Goal: Communication & Community: Participate in discussion

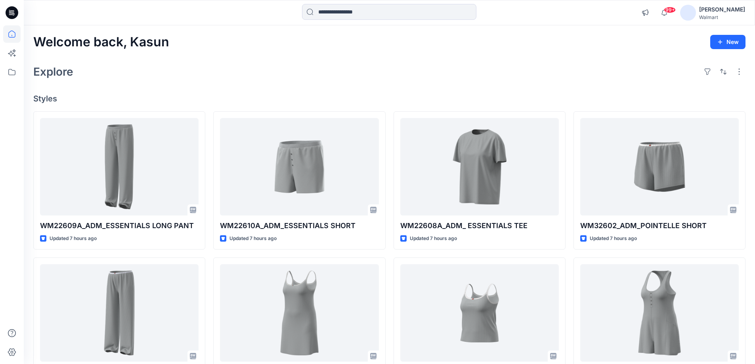
scroll to position [414, 0]
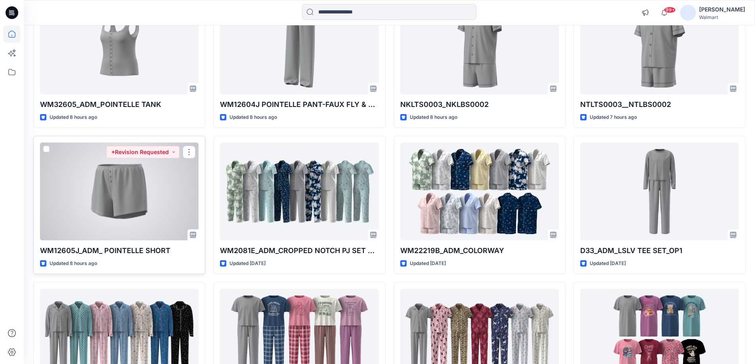
click at [153, 192] on div at bounding box center [119, 192] width 159 height 98
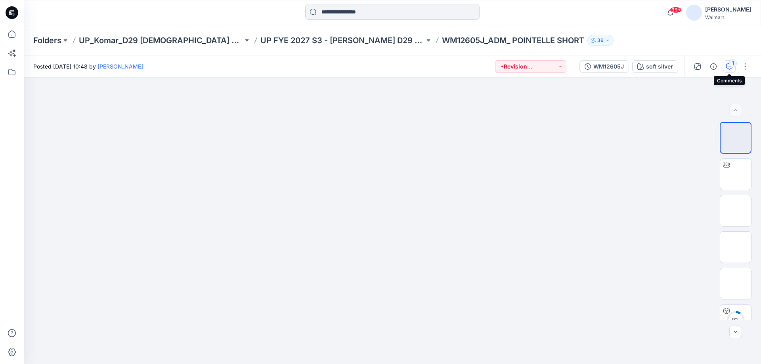
click at [729, 67] on icon "button" at bounding box center [729, 66] width 6 height 6
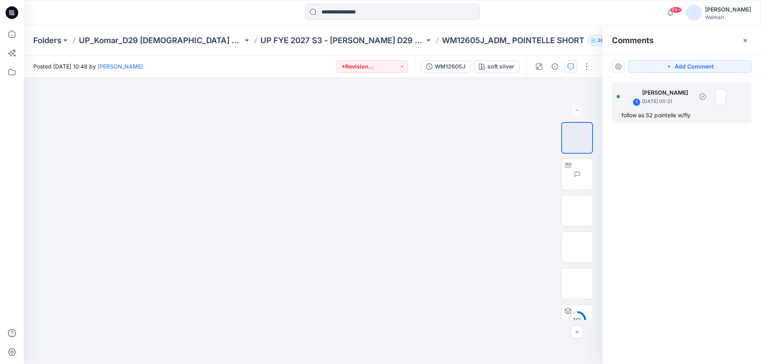
click at [697, 117] on div "follow as S2 pointelle w/fly" at bounding box center [682, 116] width 121 height 10
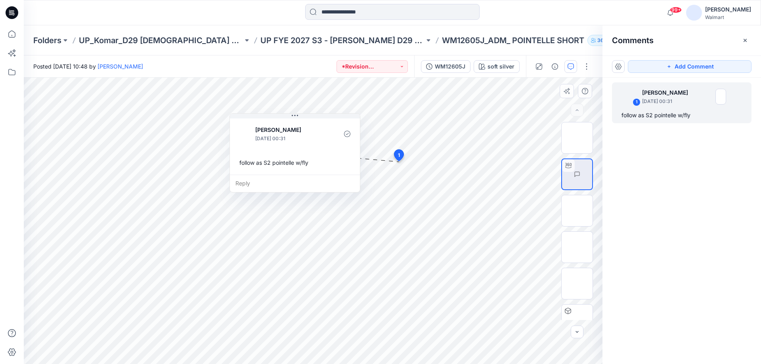
click at [309, 165] on div "follow as S2 pointelle w/fly" at bounding box center [294, 162] width 117 height 15
click at [306, 165] on div "follow as S2 pointelle w/fly" at bounding box center [294, 162] width 117 height 15
click at [305, 165] on div "follow as S2 pointelle w/fly" at bounding box center [294, 162] width 117 height 15
click at [312, 164] on div "follow as S2 pointelle w/fly" at bounding box center [294, 162] width 117 height 15
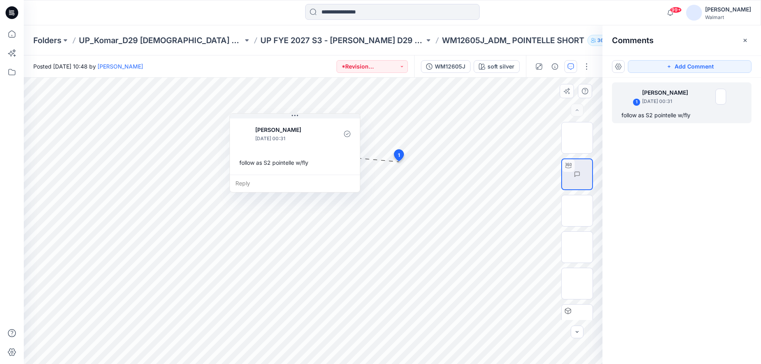
click at [308, 163] on div "follow as S2 pointelle w/fly" at bounding box center [294, 162] width 117 height 15
click at [306, 163] on div "follow as S2 pointelle w/fly" at bounding box center [294, 162] width 117 height 15
click at [241, 161] on div "follow as S2 pointelle w/fly" at bounding box center [294, 162] width 117 height 15
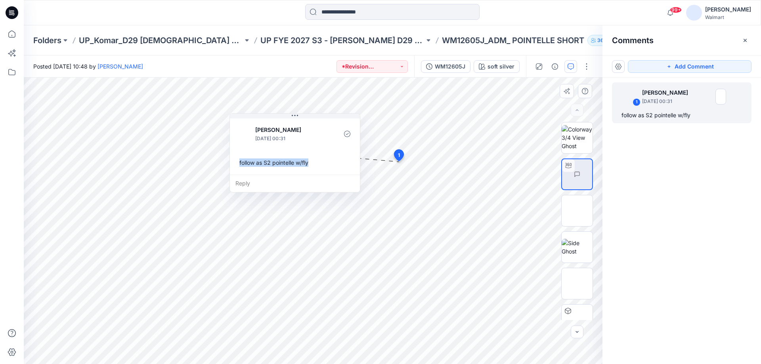
copy div "follow as S2 pointelle w/fly"
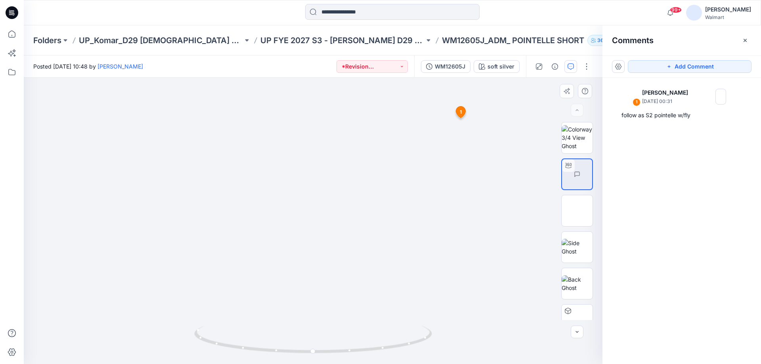
click at [462, 114] on span "1" at bounding box center [461, 112] width 2 height 7
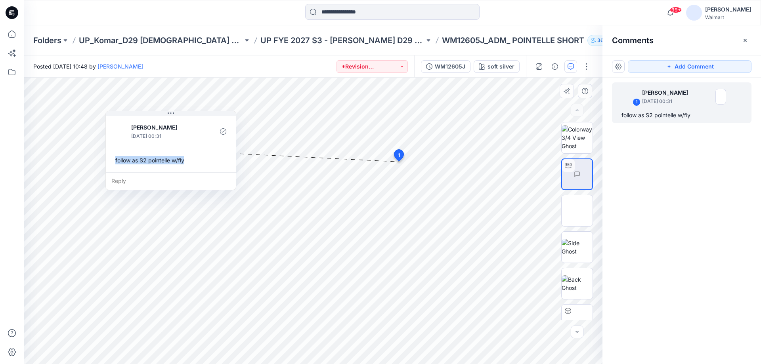
drag, startPoint x: 329, startPoint y: 121, endPoint x: 205, endPoint y: 118, distance: 124.1
click at [205, 118] on div "[PERSON_NAME] [DATE] 00:31 follow as S2 pointelle w/fly" at bounding box center [171, 144] width 130 height 58
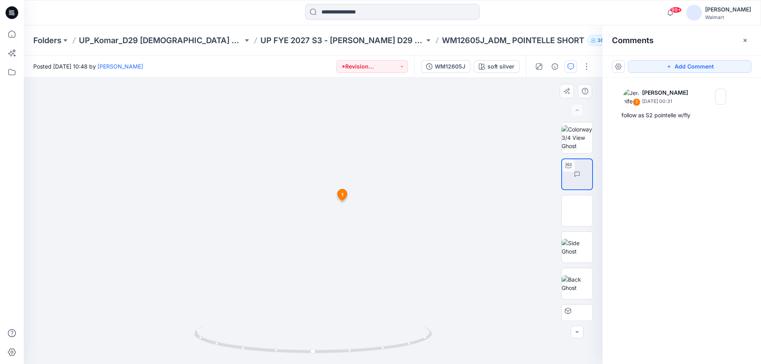
click at [343, 195] on span "1" at bounding box center [342, 194] width 2 height 7
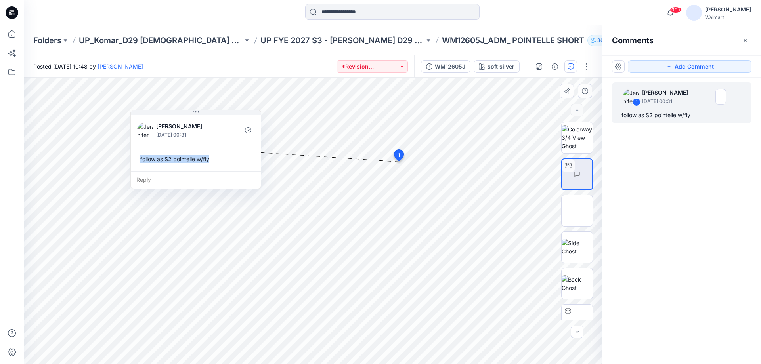
drag, startPoint x: 334, startPoint y: 121, endPoint x: 235, endPoint y: 118, distance: 99.2
click at [235, 118] on div "[PERSON_NAME] [DATE] 00:31 follow as S2 pointelle w/fly" at bounding box center [196, 142] width 130 height 58
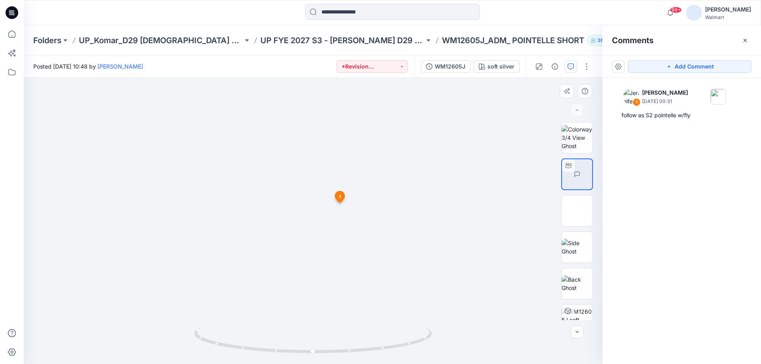
click at [337, 194] on icon at bounding box center [340, 196] width 10 height 11
